Goal: Task Accomplishment & Management: Manage account settings

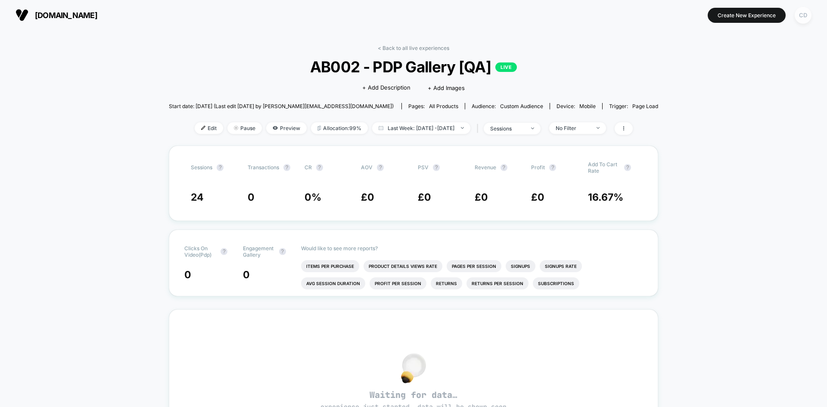
click at [803, 20] on div "CD" at bounding box center [803, 15] width 17 height 17
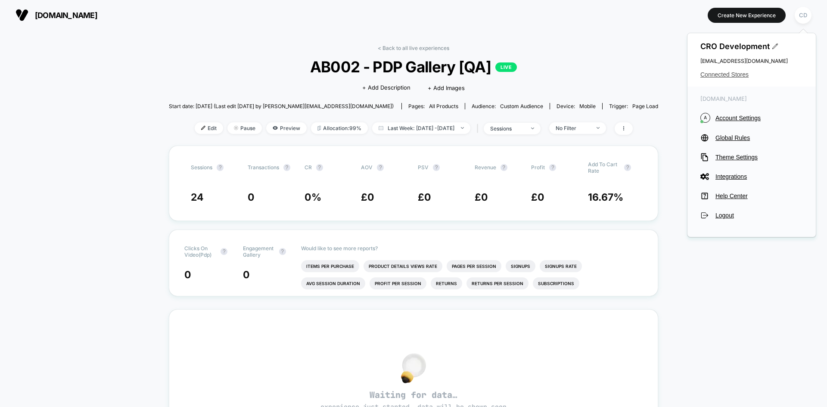
click at [735, 74] on span "Connected Stores" at bounding box center [752, 74] width 103 height 7
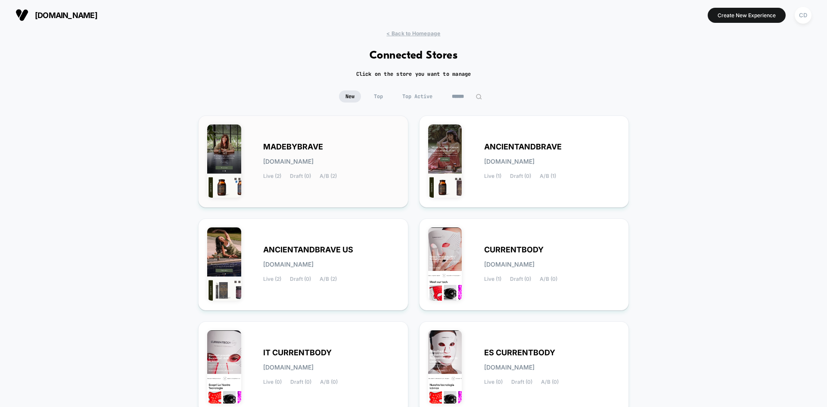
click at [293, 145] on span "MADEBYBRAVE" at bounding box center [293, 147] width 60 height 6
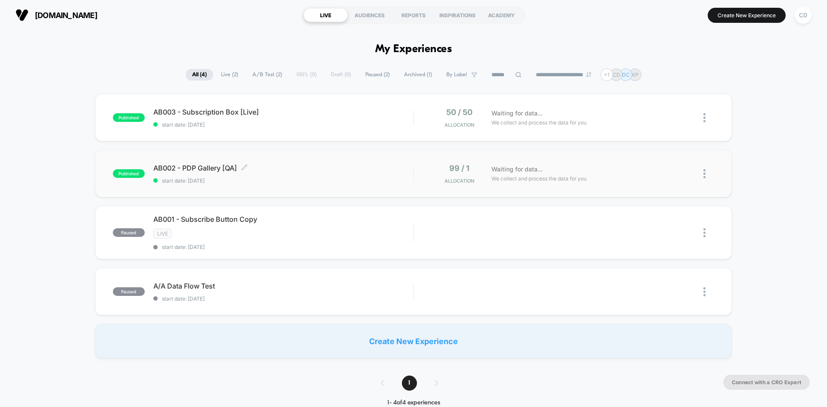
click at [213, 170] on span "AB002 - PDP Gallery [QA] Click to edit experience details" at bounding box center [283, 168] width 260 height 9
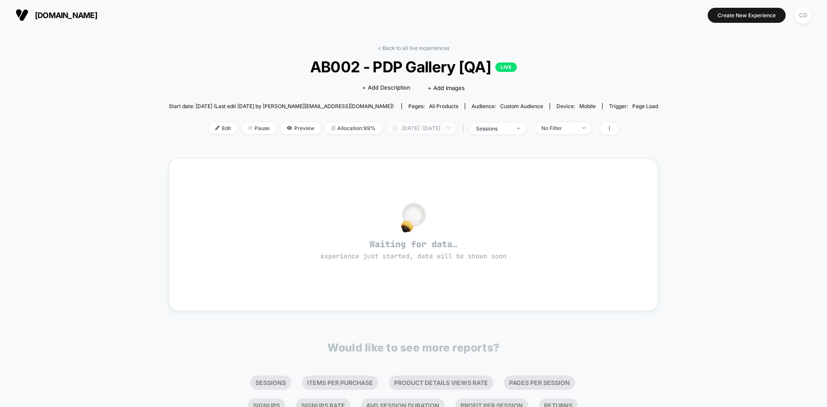
click at [456, 126] on span "[DATE] - [DATE]" at bounding box center [422, 128] width 70 height 12
click at [456, 127] on span "[DATE] - [DATE]" at bounding box center [422, 128] width 70 height 12
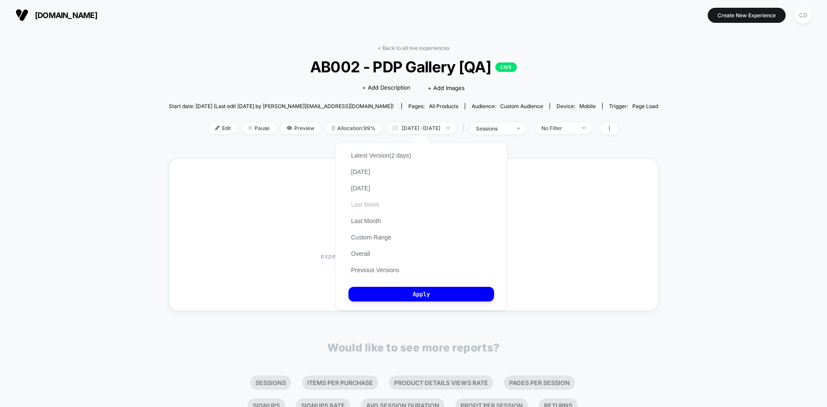
click at [371, 207] on button "Last Week" at bounding box center [366, 205] width 34 height 8
click at [415, 293] on button "Apply" at bounding box center [422, 294] width 146 height 15
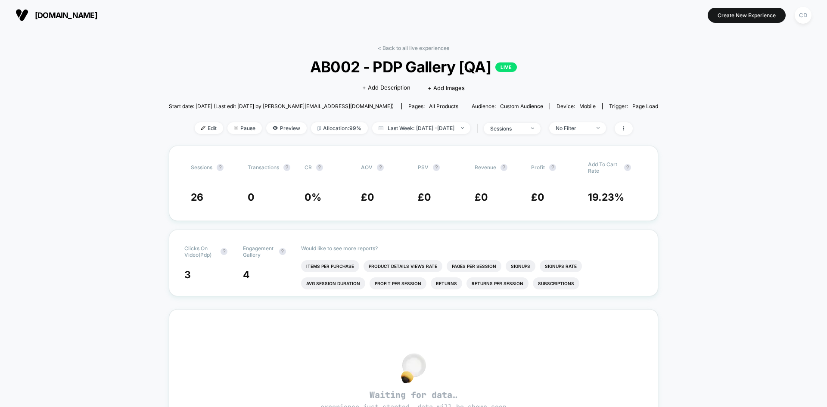
click at [814, 12] on button "CD" at bounding box center [804, 15] width 22 height 18
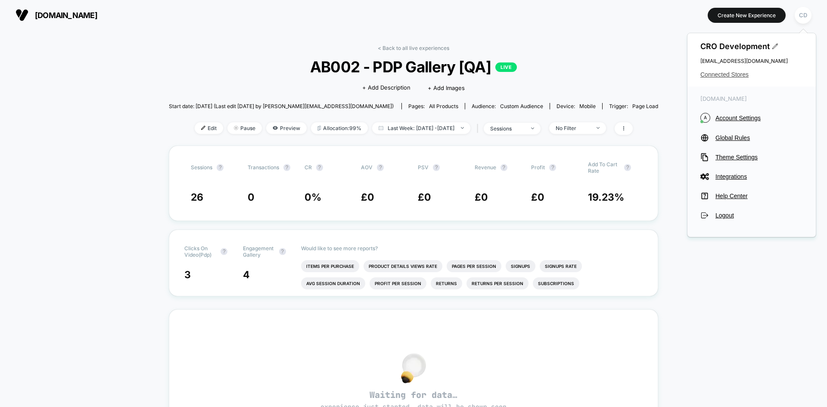
click at [739, 74] on span "Connected Stores" at bounding box center [752, 74] width 103 height 7
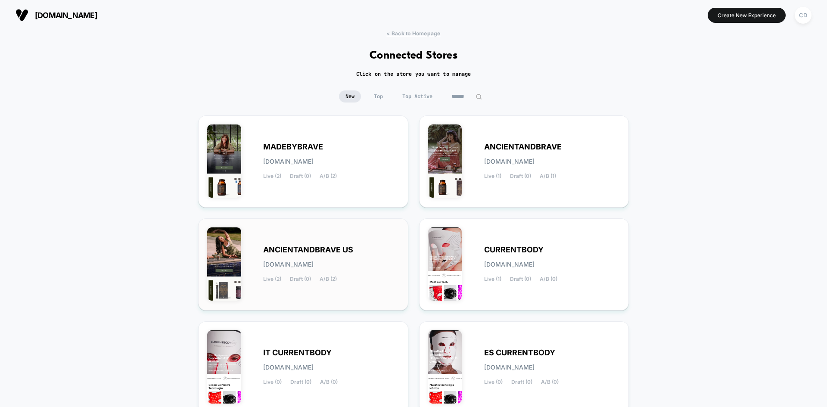
click at [314, 252] on span "ANCIENTANDBRAVE US" at bounding box center [308, 250] width 90 height 6
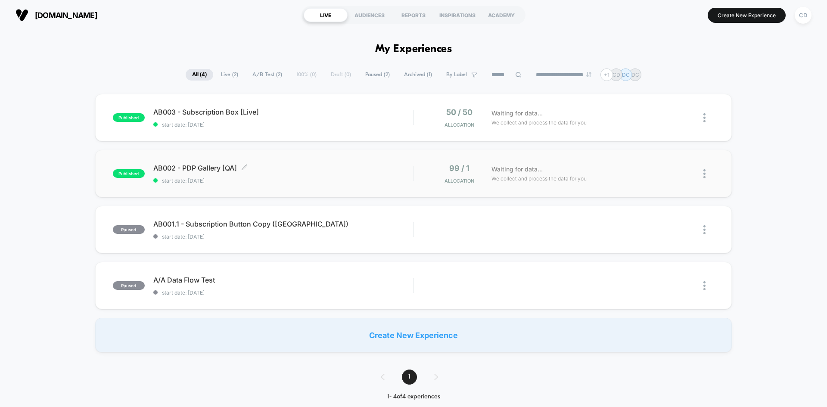
click at [206, 171] on span "AB002 - PDP Gallery [QA] Click to edit experience details" at bounding box center [283, 168] width 260 height 9
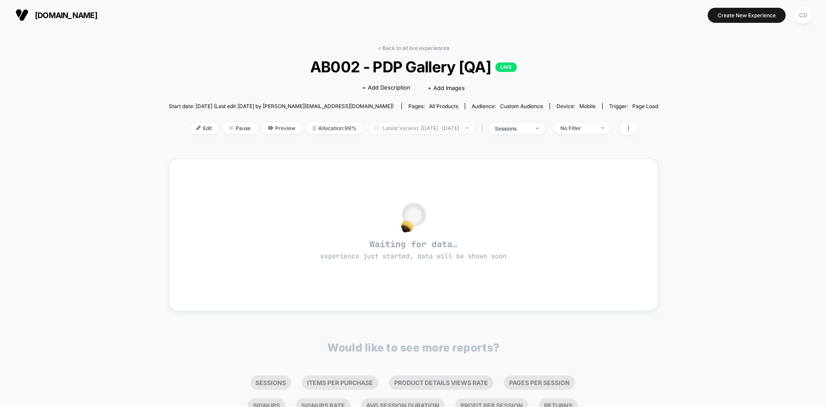
click at [475, 126] on span "Latest Version: [DATE] - [DATE]" at bounding box center [422, 128] width 108 height 12
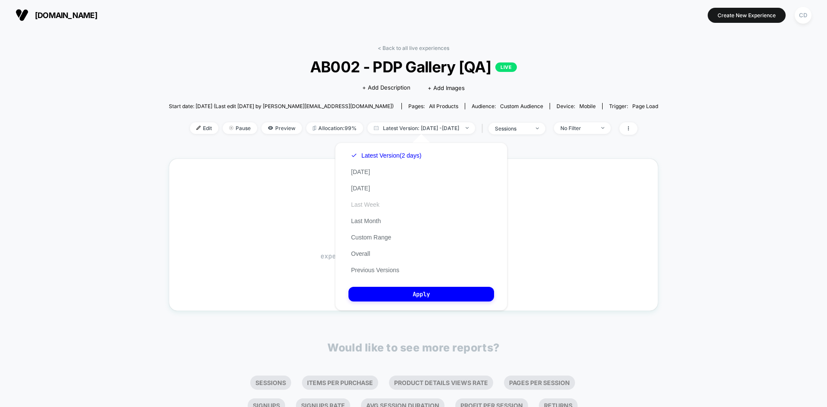
click at [374, 201] on button "Last Week" at bounding box center [366, 205] width 34 height 8
click at [400, 293] on button "Apply" at bounding box center [422, 294] width 146 height 15
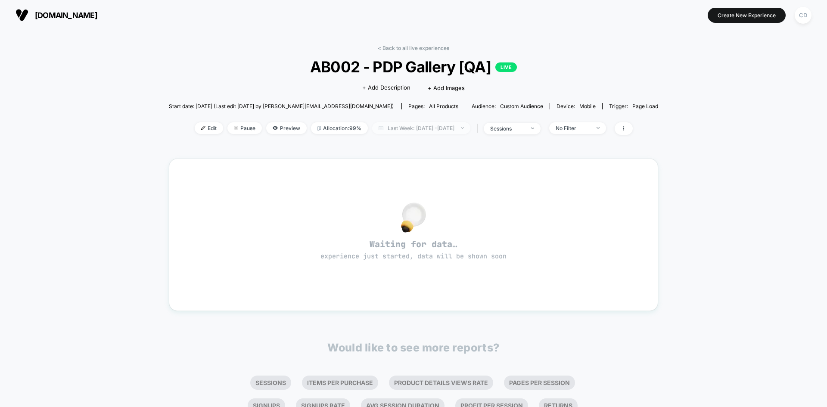
click at [471, 130] on span "Last Week: [DATE] - [DATE]" at bounding box center [421, 128] width 98 height 12
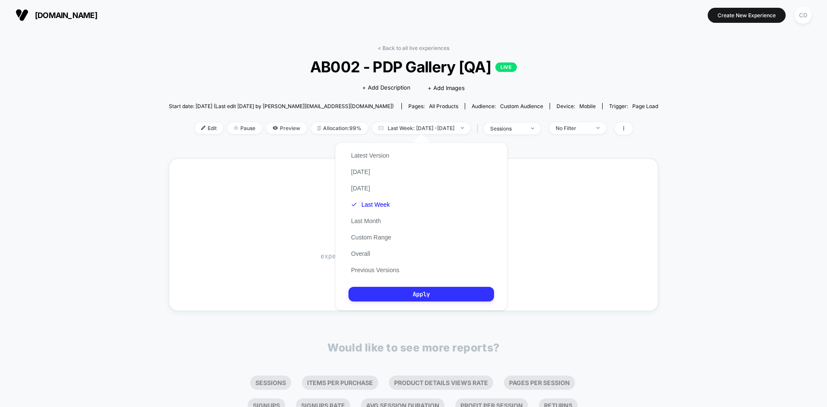
click at [418, 296] on button "Apply" at bounding box center [422, 294] width 146 height 15
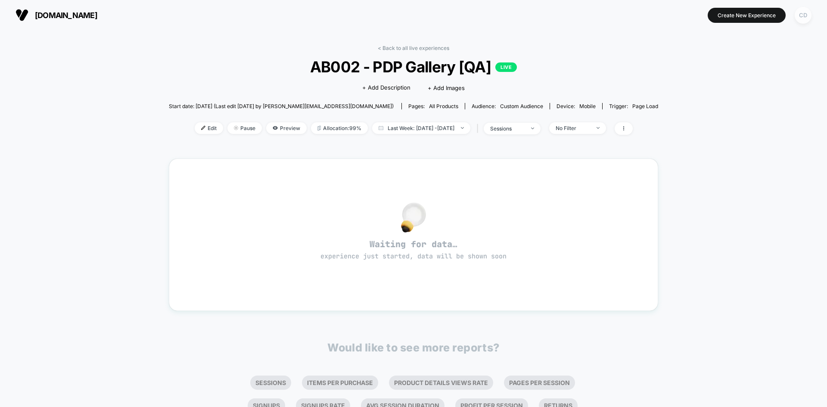
click at [802, 21] on div "CD" at bounding box center [803, 15] width 17 height 17
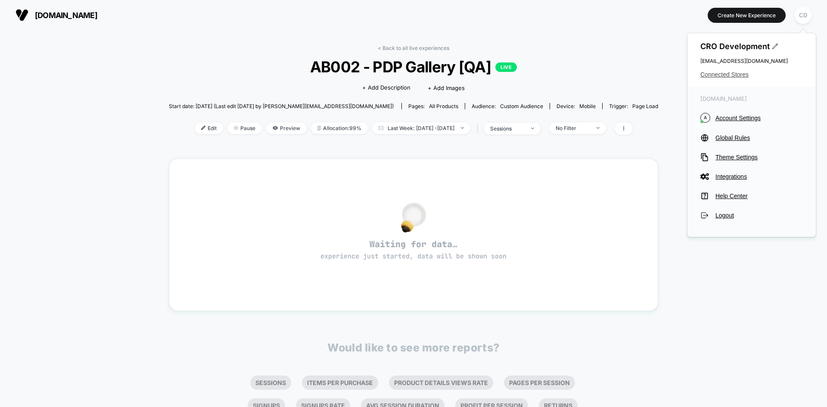
click at [743, 75] on span "Connected Stores" at bounding box center [752, 74] width 103 height 7
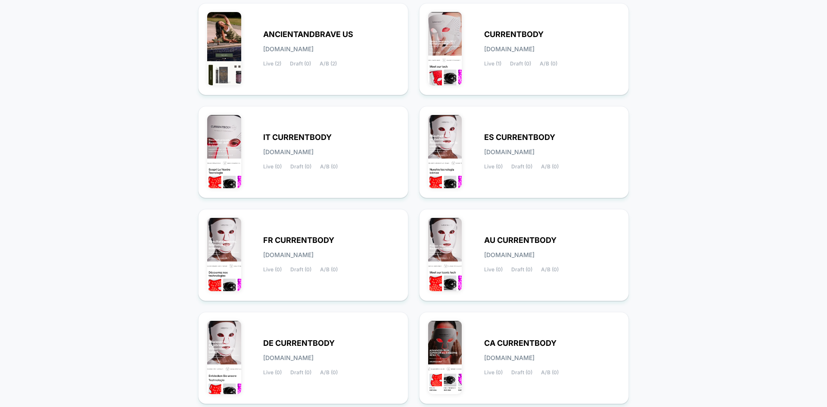
scroll to position [282, 0]
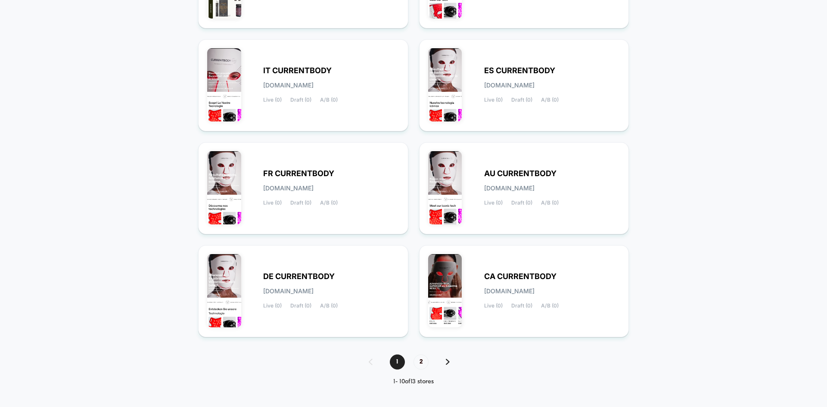
click at [449, 362] on img at bounding box center [448, 362] width 4 height 6
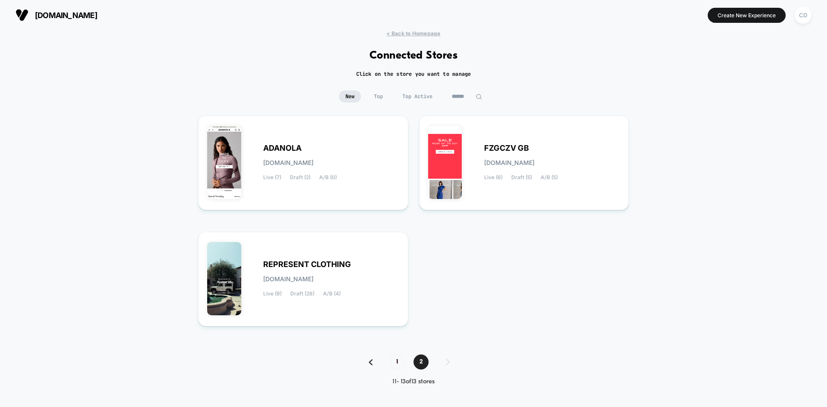
click at [371, 364] on img at bounding box center [371, 362] width 4 height 6
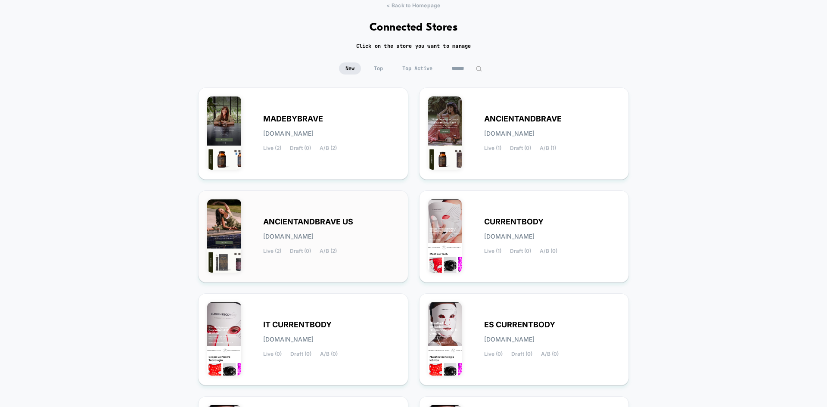
scroll to position [43, 0]
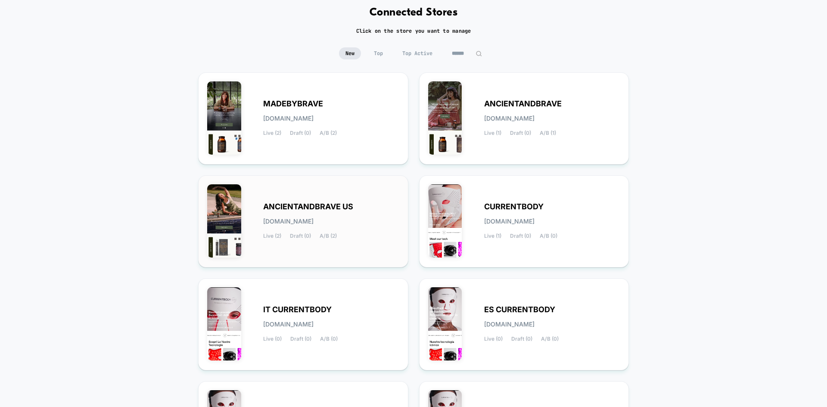
click at [300, 207] on span "ANCIENTANDBRAVE US" at bounding box center [308, 207] width 90 height 6
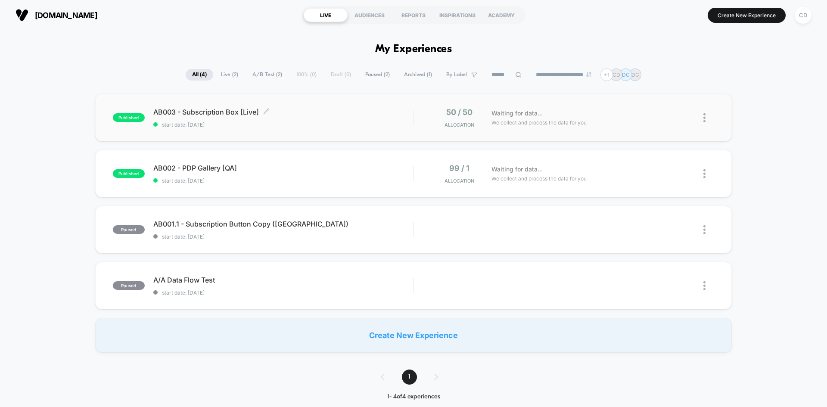
click at [215, 114] on span "AB003 - Subscription Box [Live] Click to edit experience details" at bounding box center [283, 112] width 260 height 9
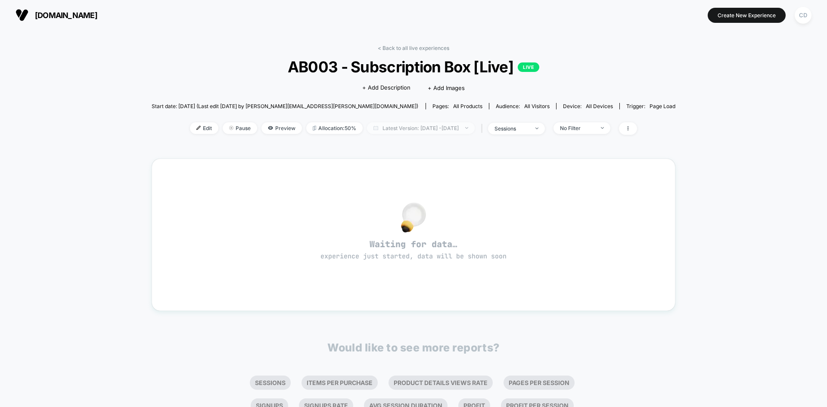
click at [475, 129] on span "Latest Version: [DATE] - [DATE]" at bounding box center [421, 128] width 108 height 12
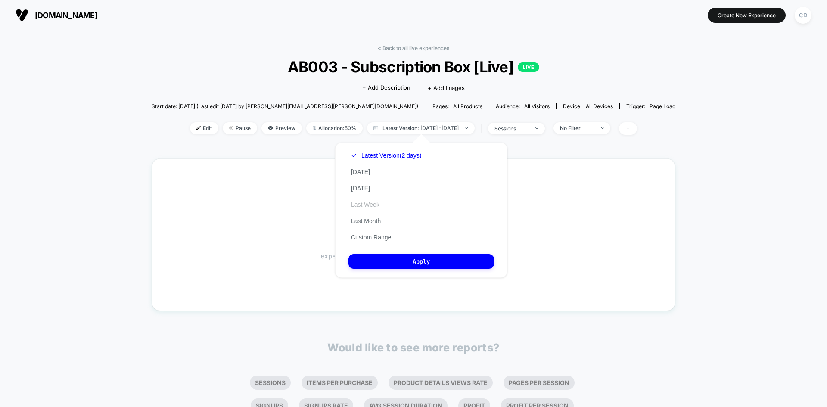
click at [379, 207] on button "Last Week" at bounding box center [366, 205] width 34 height 8
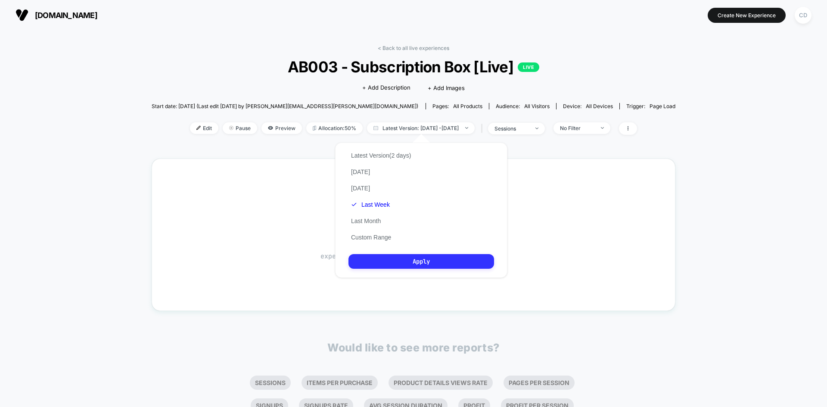
click at [414, 262] on button "Apply" at bounding box center [422, 261] width 146 height 15
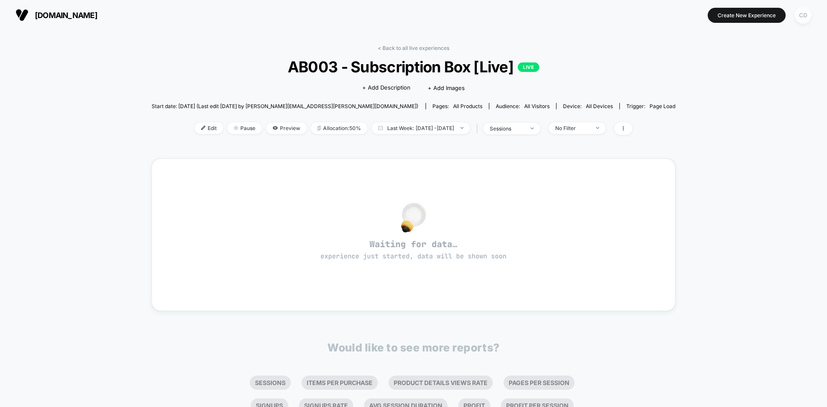
click at [806, 19] on div "CD" at bounding box center [803, 15] width 17 height 17
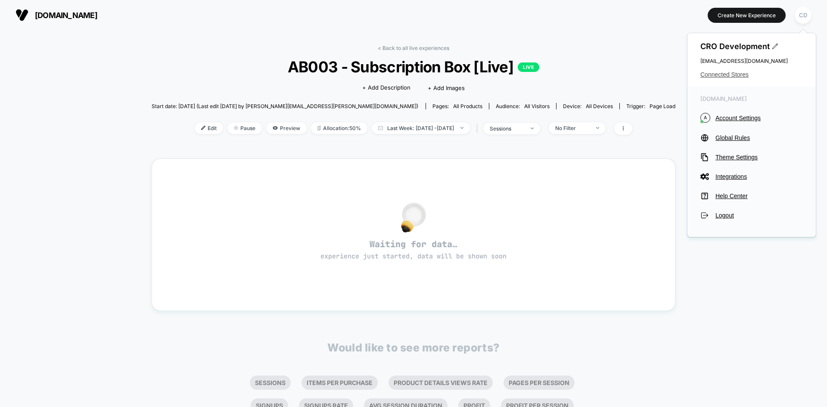
click at [742, 76] on span "Connected Stores" at bounding box center [752, 74] width 103 height 7
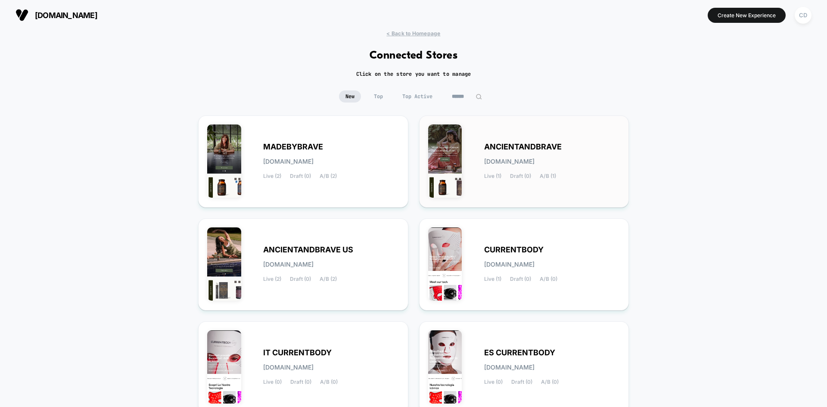
click at [529, 146] on span "ANCIENTANDBRAVE" at bounding box center [523, 147] width 78 height 6
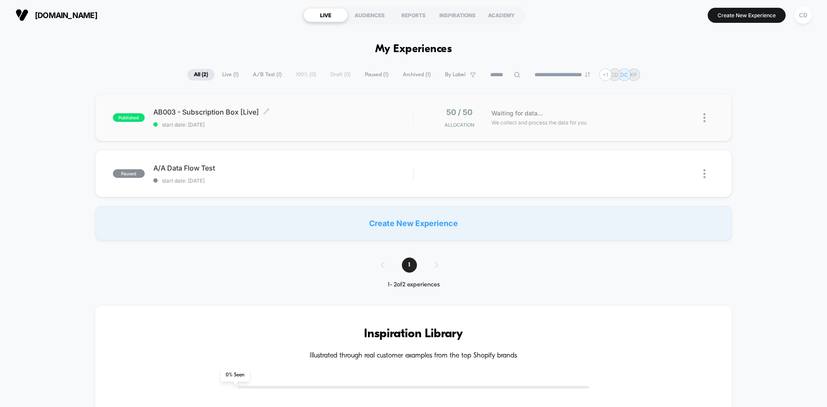
click at [224, 110] on span "AB003 - Subscription Box [Live] Click to edit experience details" at bounding box center [283, 112] width 260 height 9
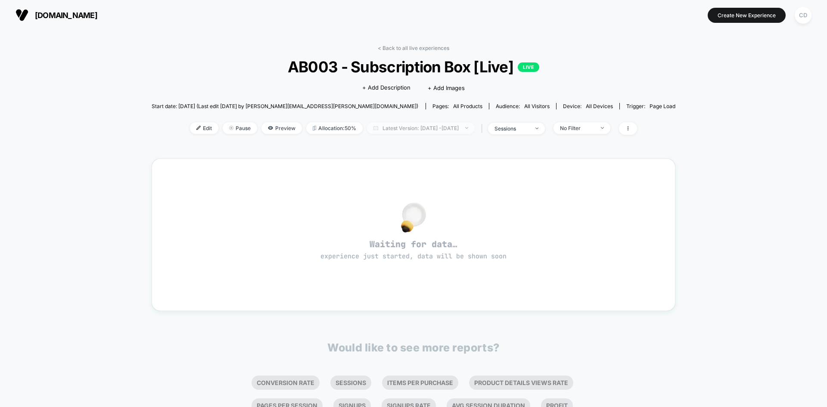
click at [445, 128] on span "Latest Version: [DATE] - [DATE]" at bounding box center [421, 128] width 108 height 12
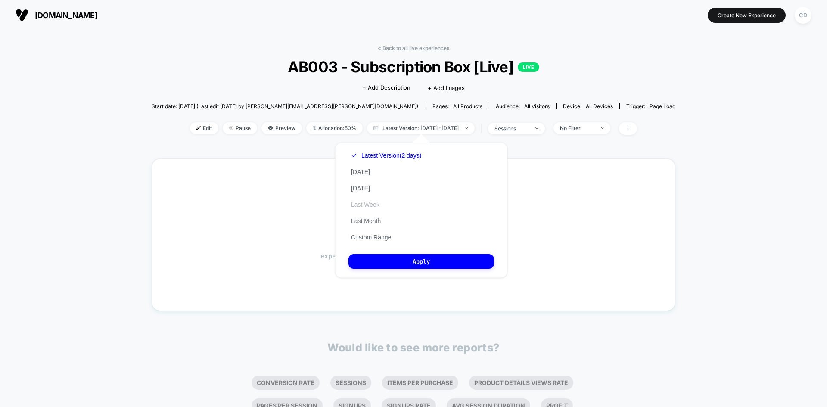
click at [371, 204] on button "Last Week" at bounding box center [366, 205] width 34 height 8
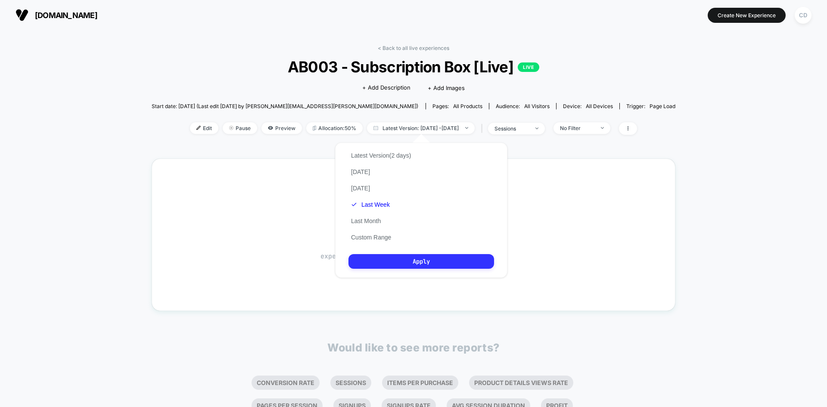
click at [410, 258] on button "Apply" at bounding box center [422, 261] width 146 height 15
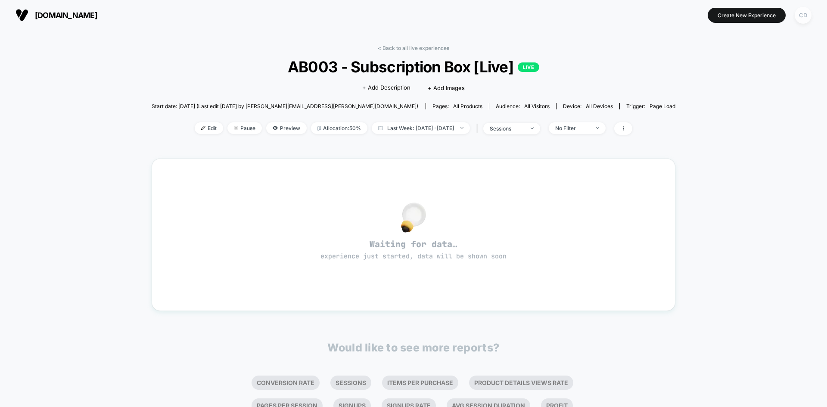
click at [804, 14] on div "CD" at bounding box center [803, 15] width 17 height 17
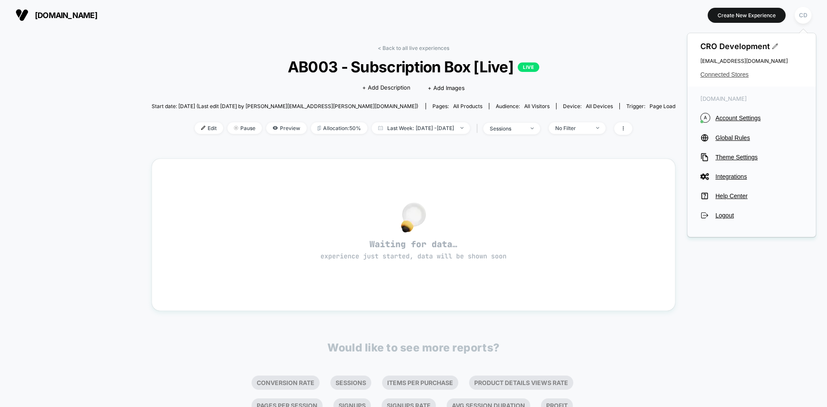
click at [731, 78] on span "Connected Stores" at bounding box center [752, 74] width 103 height 7
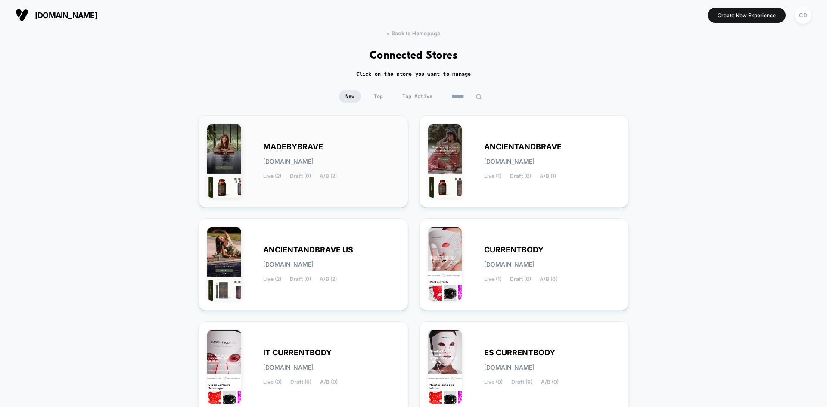
click at [290, 146] on span "MADEBYBRAVE" at bounding box center [293, 147] width 60 height 6
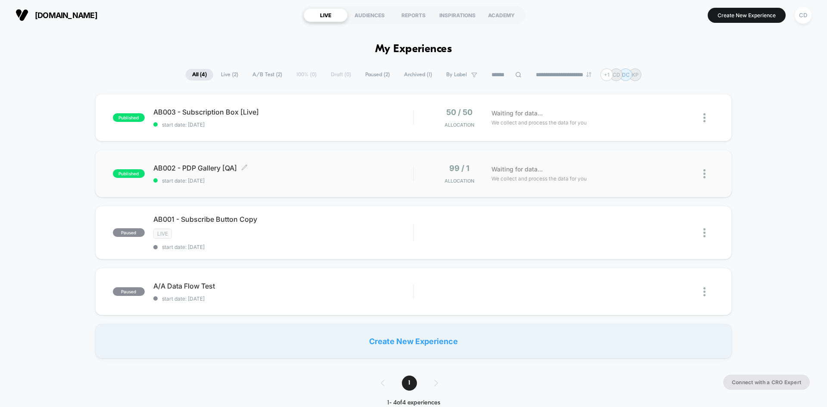
click at [184, 169] on span "AB002 - PDP Gallery [QA] Click to edit experience details" at bounding box center [283, 168] width 260 height 9
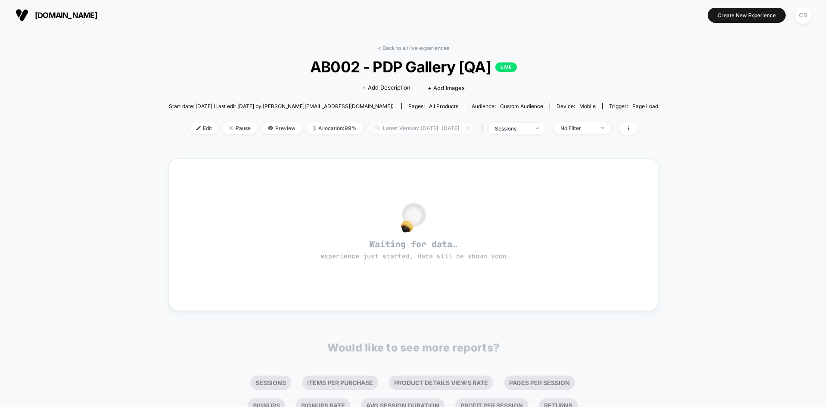
click at [475, 127] on span "Latest Version: [DATE] - [DATE]" at bounding box center [422, 128] width 108 height 12
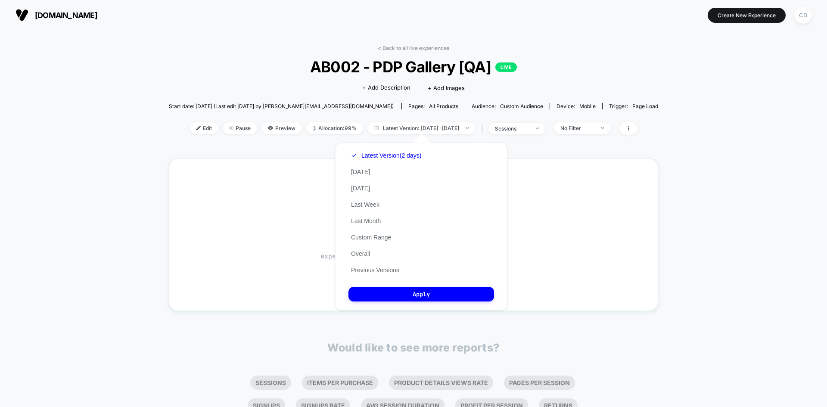
click at [368, 209] on div "Latest Version (2 days) [DATE] [DATE] Last Week Last Month Custom Range Overall…" at bounding box center [386, 212] width 75 height 131
click at [364, 203] on button "Last Week" at bounding box center [366, 205] width 34 height 8
click at [415, 292] on button "Apply" at bounding box center [422, 294] width 146 height 15
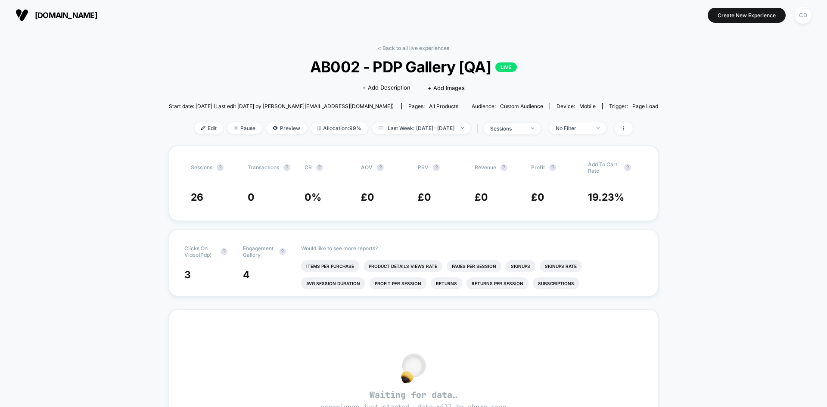
click at [793, 15] on button "CD" at bounding box center [804, 15] width 22 height 18
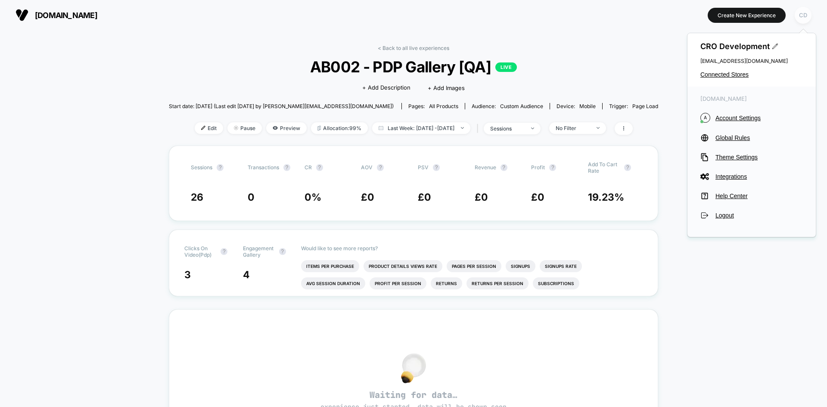
click at [800, 19] on div "CD" at bounding box center [803, 15] width 17 height 17
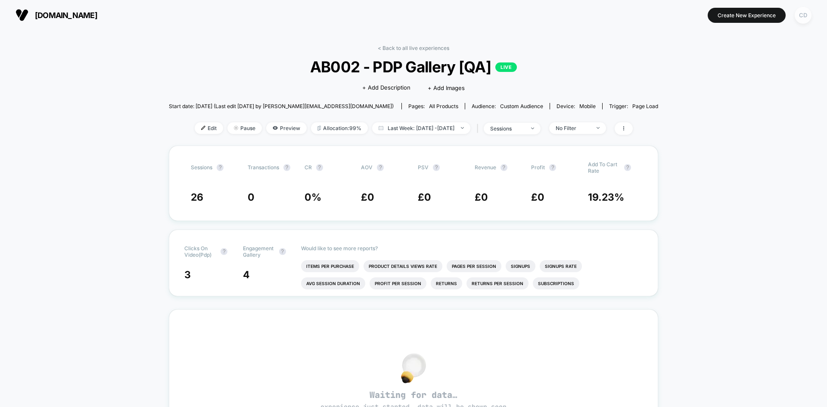
click at [800, 19] on div "CD" at bounding box center [803, 15] width 17 height 17
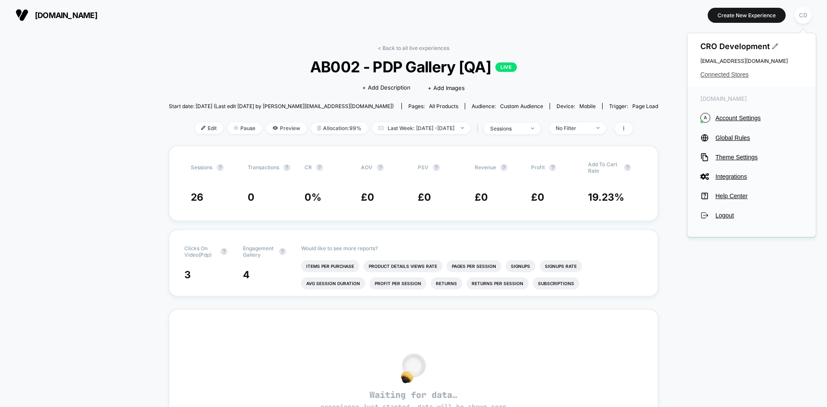
click at [721, 73] on span "Connected Stores" at bounding box center [752, 74] width 103 height 7
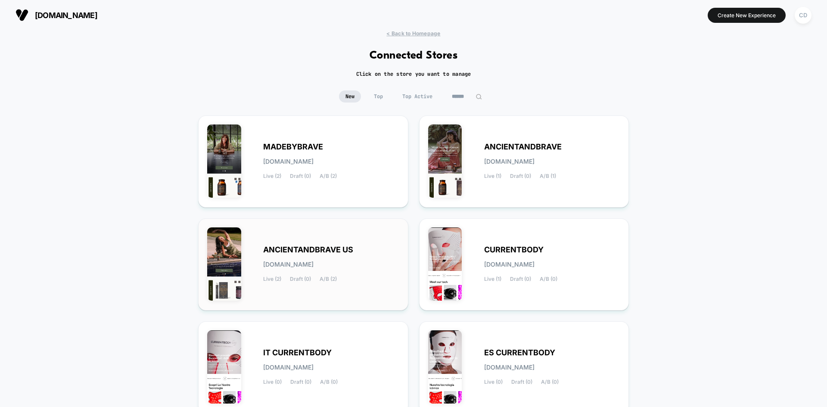
click at [286, 250] on span "ANCIENTANDBRAVE US" at bounding box center [308, 250] width 90 height 6
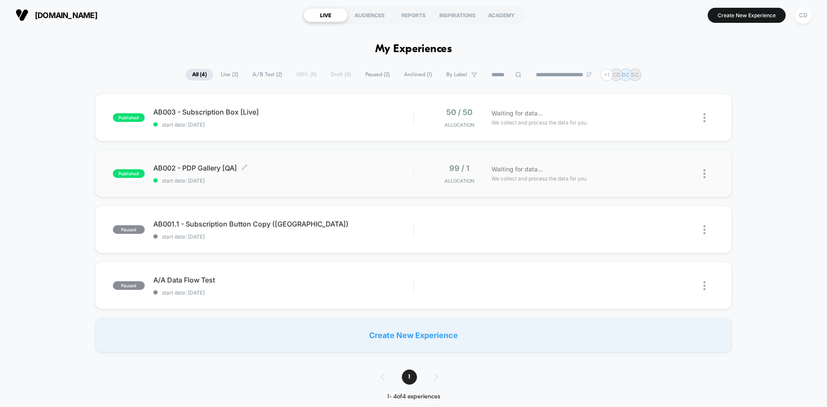
click at [182, 169] on span "AB002 - PDP Gallery [QA] Click to edit experience details" at bounding box center [283, 168] width 260 height 9
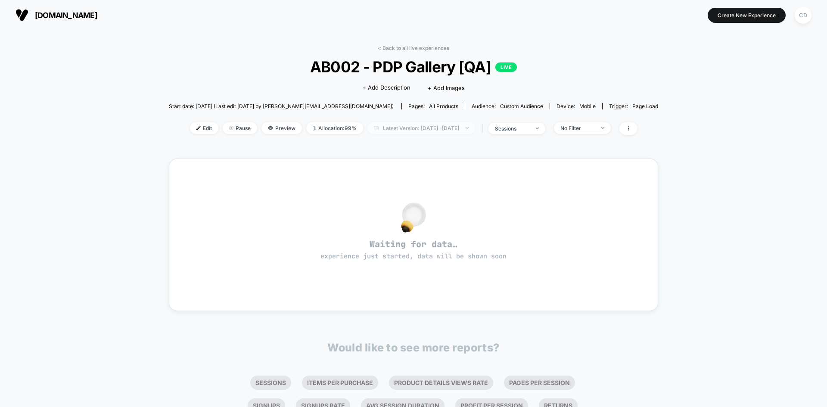
click at [475, 125] on span "Latest Version: [DATE] - [DATE]" at bounding box center [422, 128] width 108 height 12
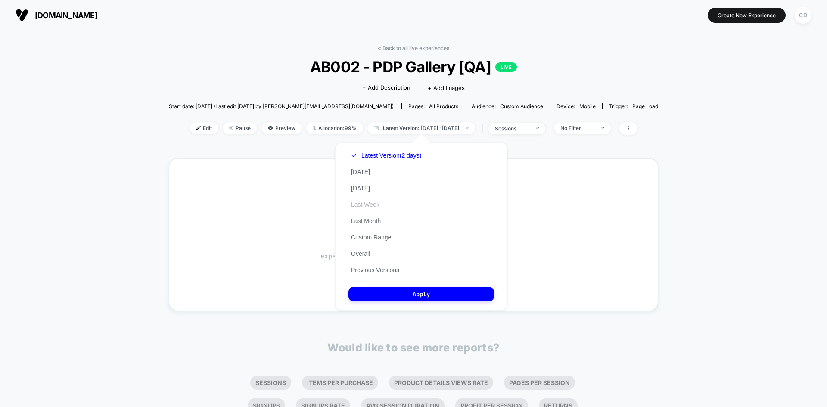
click at [373, 204] on button "Last Week" at bounding box center [366, 205] width 34 height 8
click at [425, 295] on button "Apply" at bounding box center [422, 294] width 146 height 15
